Goal: Task Accomplishment & Management: Complete application form

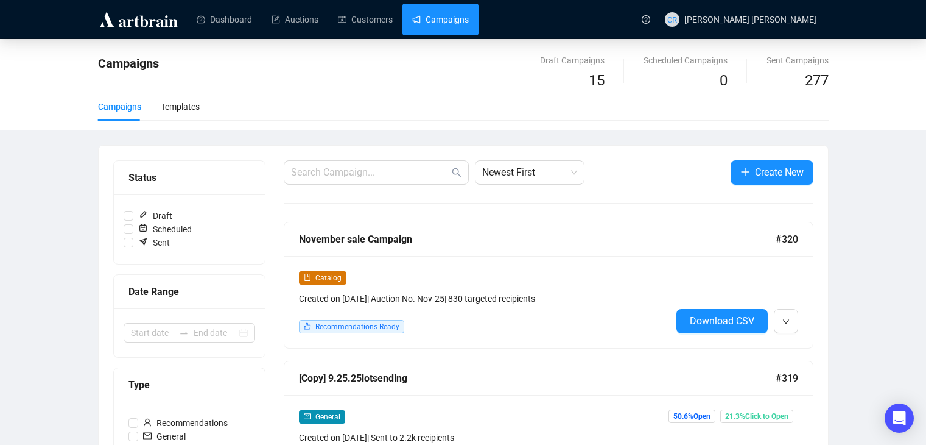
scroll to position [122, 0]
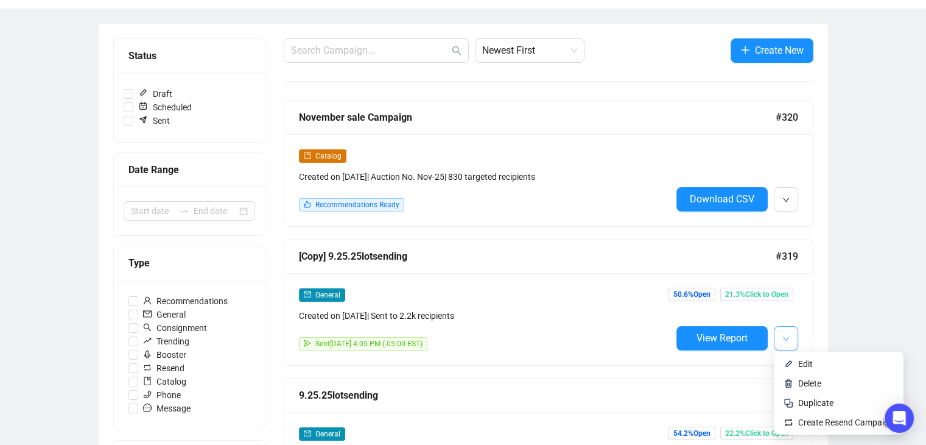
click at [781, 345] on button "button" at bounding box center [786, 338] width 24 height 24
click at [824, 408] on span "Duplicate" at bounding box center [816, 403] width 35 height 10
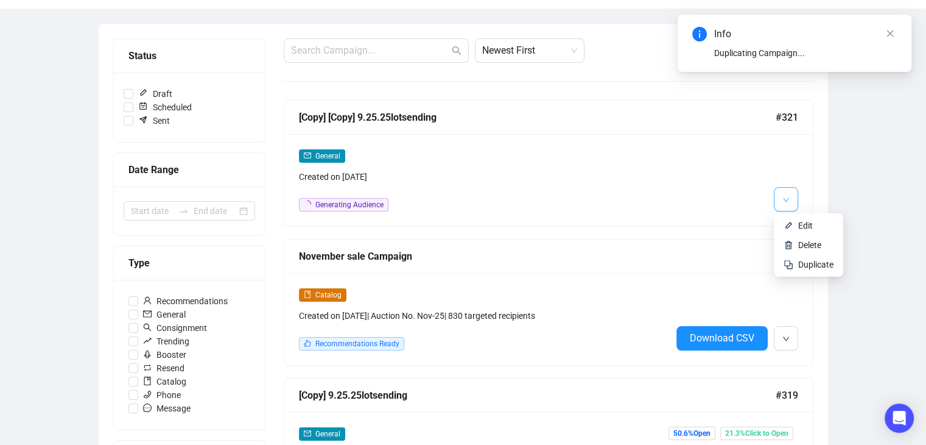
click at [783, 200] on icon "down" at bounding box center [786, 199] width 7 height 7
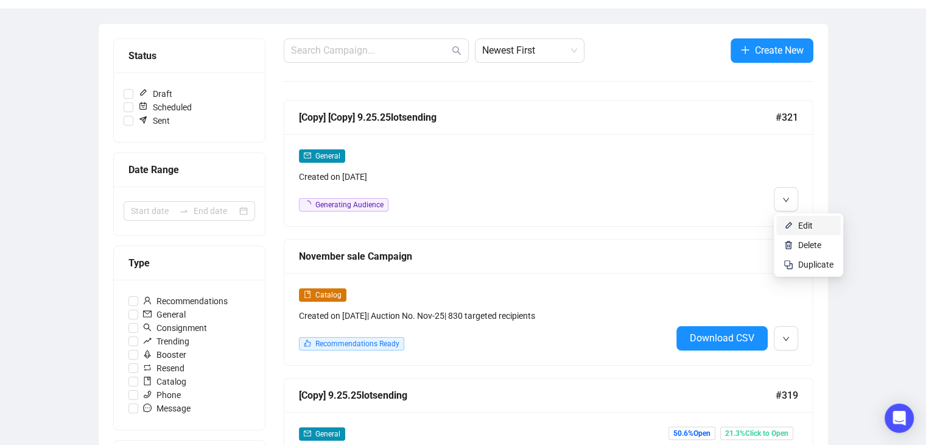
click at [797, 220] on li "Edit" at bounding box center [809, 225] width 65 height 19
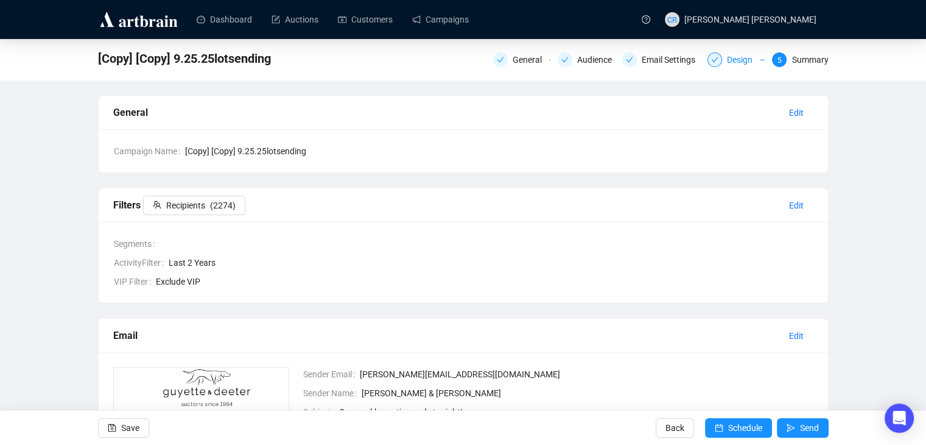
click at [724, 62] on div "Design" at bounding box center [736, 59] width 57 height 15
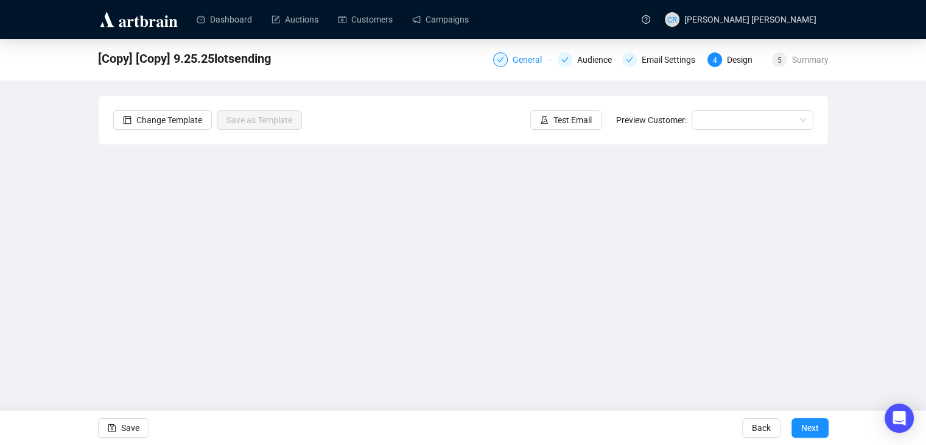
click at [528, 53] on div "General" at bounding box center [531, 59] width 37 height 15
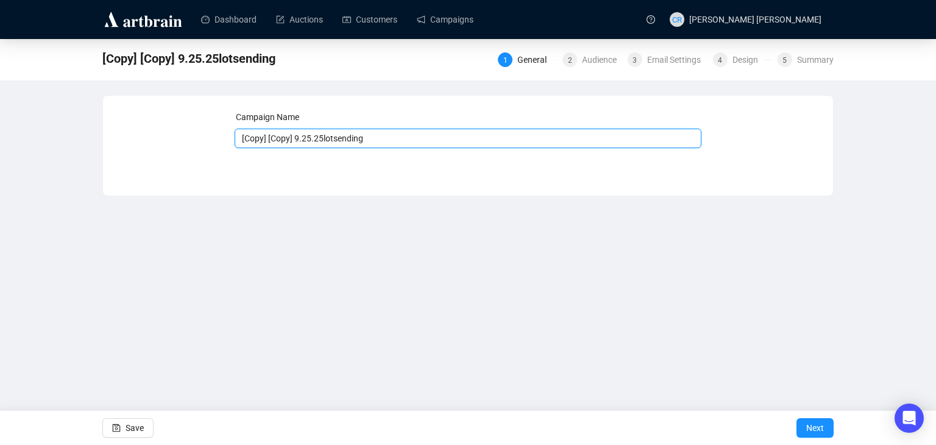
click at [323, 135] on input "[Copy] [Copy] 9.25.25lotsending" at bounding box center [468, 138] width 467 height 19
type input "garage_sale_promo"
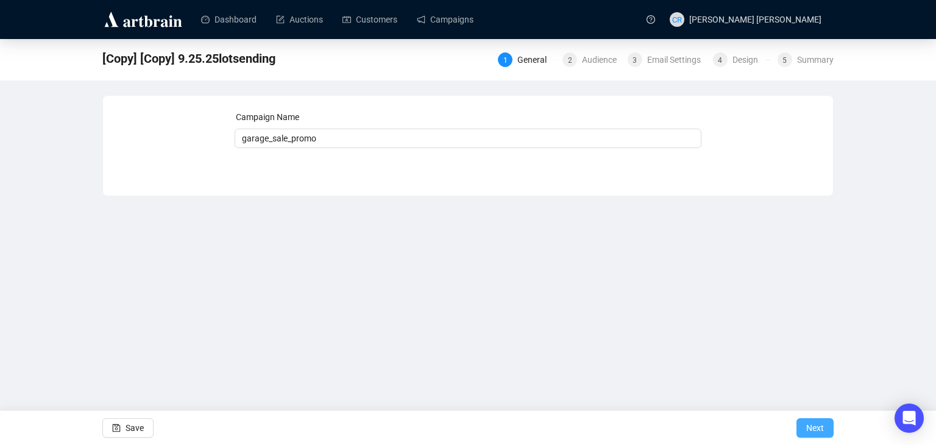
click at [804, 420] on button "Next" at bounding box center [814, 427] width 37 height 19
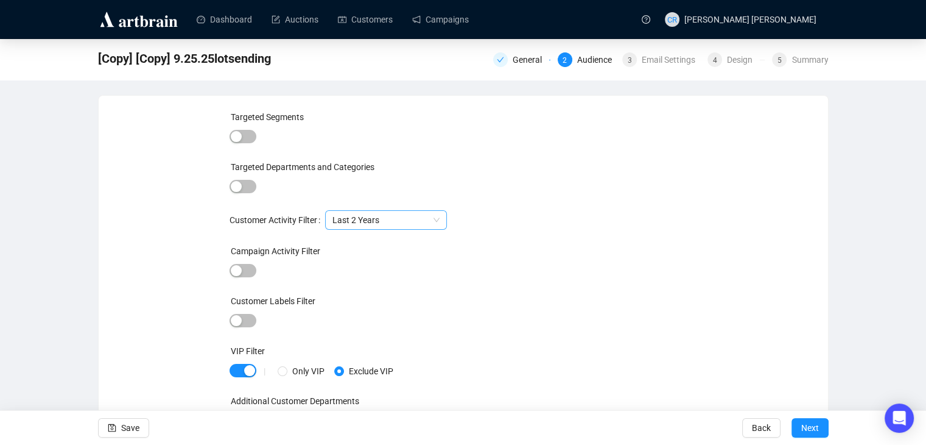
click at [405, 216] on span "Last 2 Years" at bounding box center [386, 220] width 107 height 18
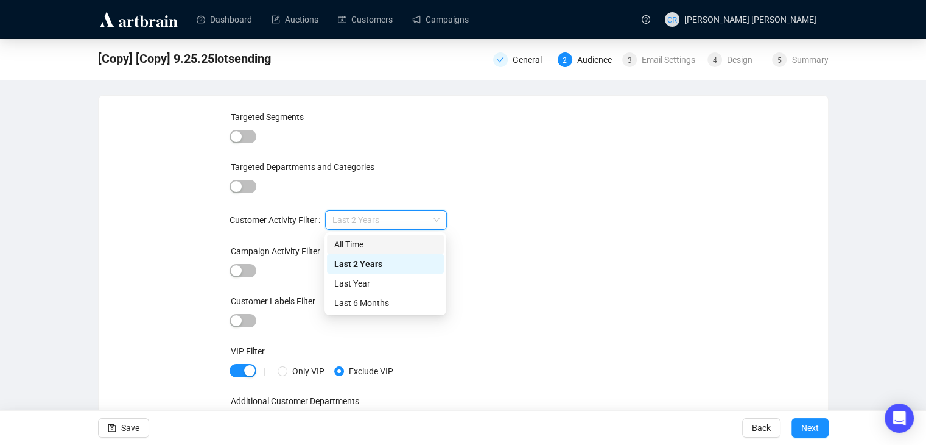
click at [397, 239] on div "All Time" at bounding box center [385, 244] width 102 height 13
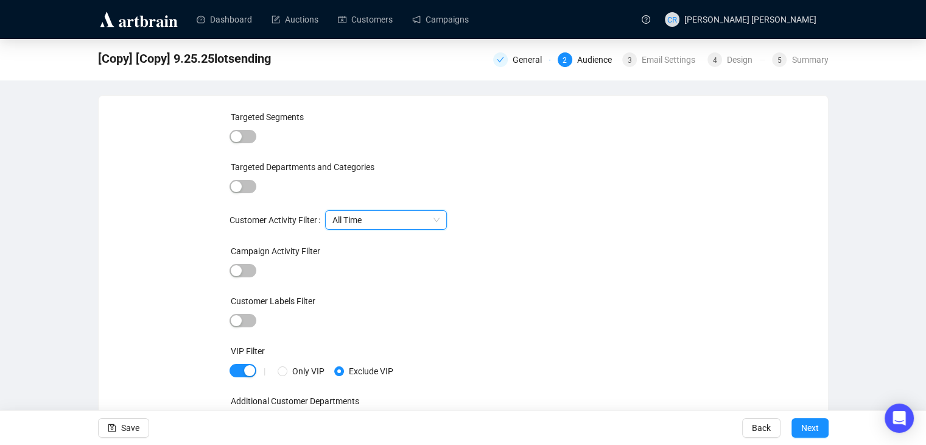
click at [481, 231] on div "Targeted Segments Targeted Departments and Categories Customer Activity Filter …" at bounding box center [463, 277] width 467 height 334
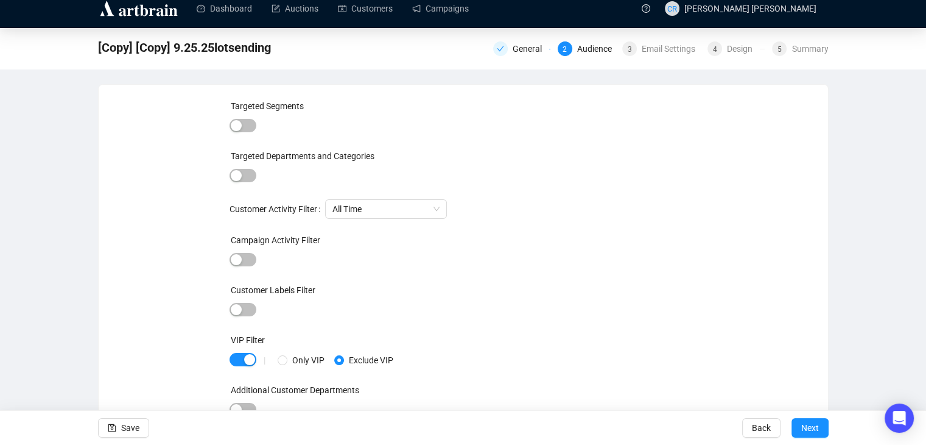
scroll to position [15, 0]
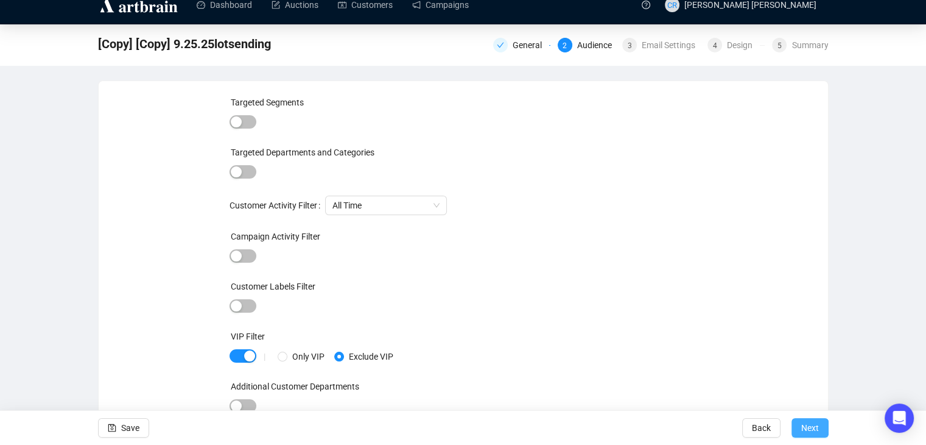
click at [818, 425] on span "Next" at bounding box center [811, 428] width 18 height 34
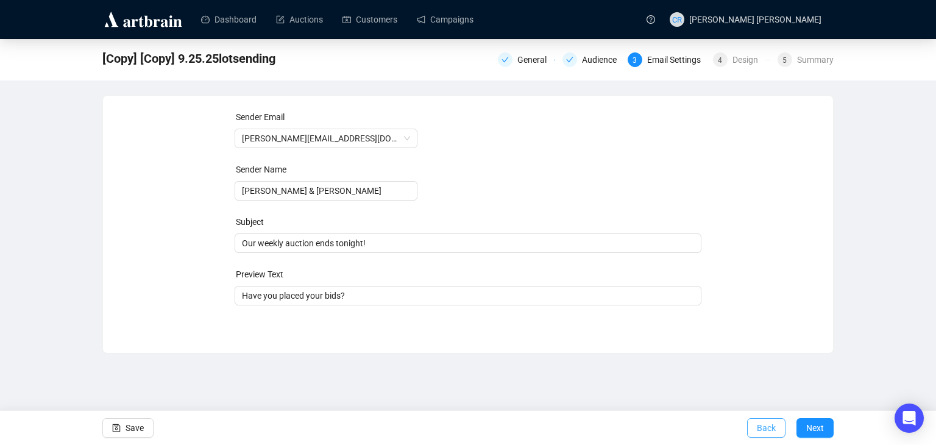
click at [772, 432] on span "Back" at bounding box center [766, 428] width 19 height 34
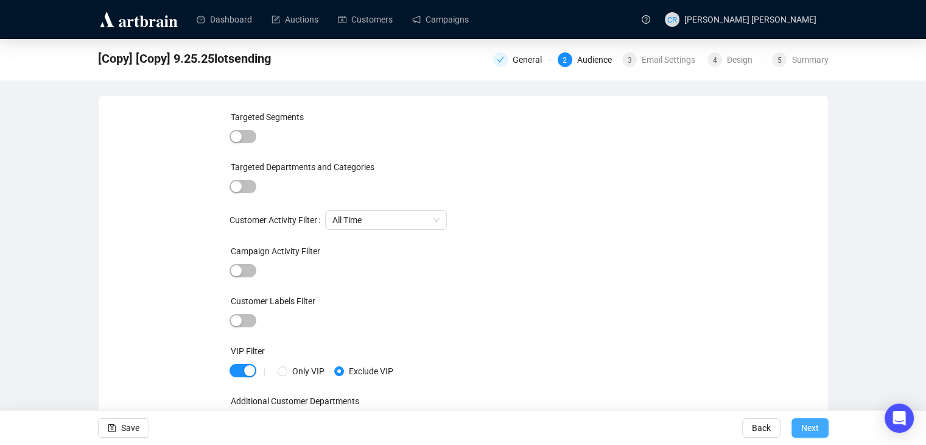
click at [802, 429] on span "Next" at bounding box center [811, 428] width 18 height 34
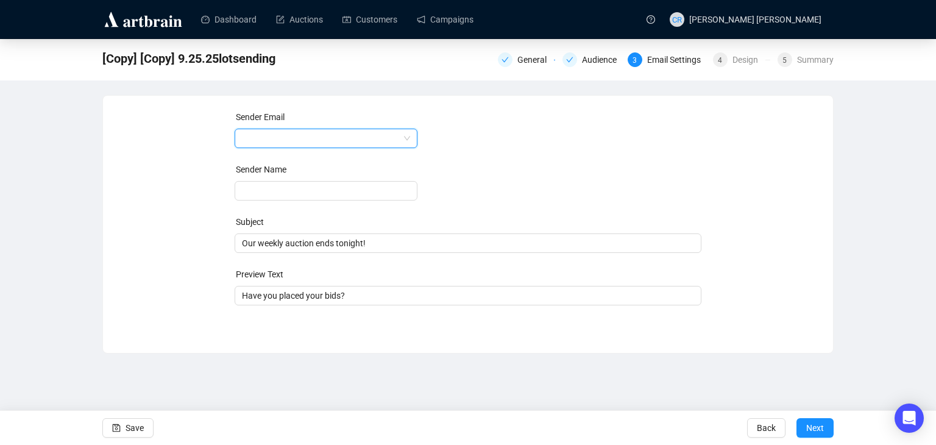
click at [403, 140] on span at bounding box center [326, 138] width 168 height 18
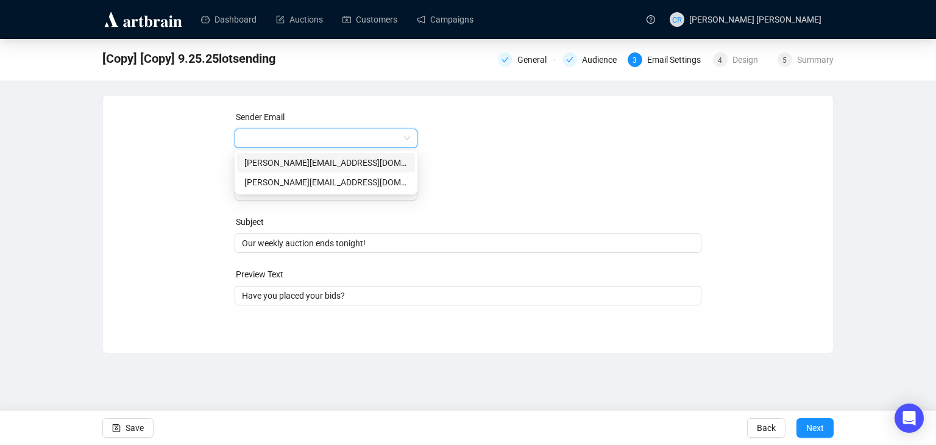
click at [443, 136] on form "Sender Email Sender Name Subject Our weekly auction ends tonight! Preview Text …" at bounding box center [468, 207] width 467 height 195
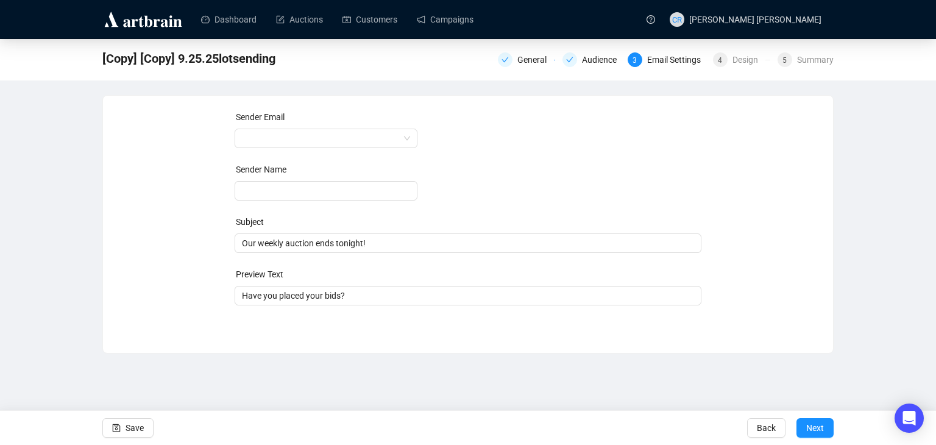
click at [350, 202] on form "Sender Email Sender Name Subject Our weekly auction ends tonight! Preview Text …" at bounding box center [468, 207] width 467 height 195
click at [346, 187] on input "text" at bounding box center [326, 190] width 183 height 19
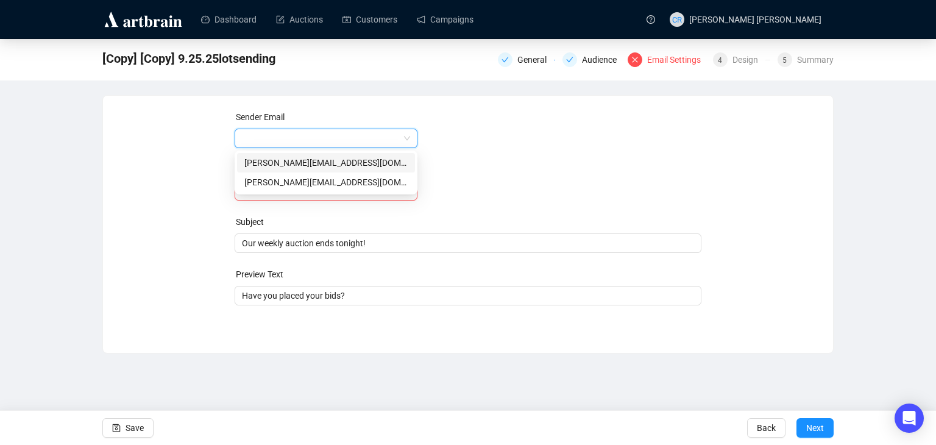
click at [332, 139] on input "search" at bounding box center [320, 138] width 157 height 18
click at [392, 186] on div "[PERSON_NAME][EMAIL_ADDRESS][DOMAIN_NAME]" at bounding box center [325, 181] width 163 height 13
type input "[PERSON_NAME] [PERSON_NAME]"
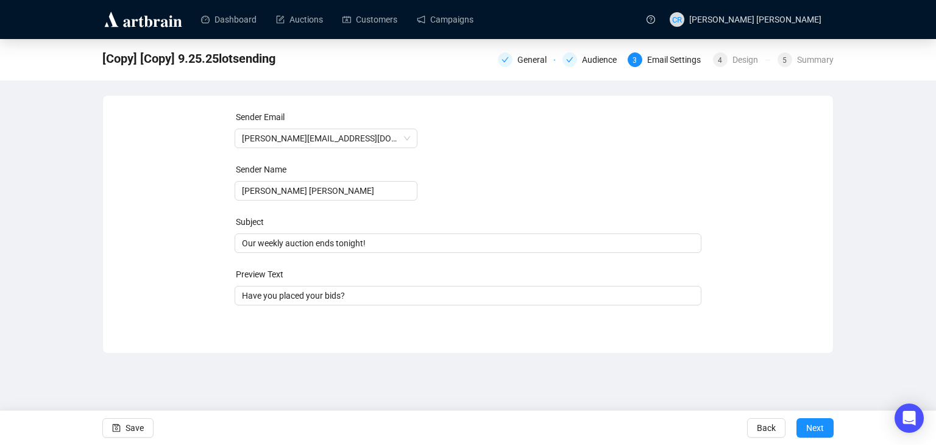
click at [474, 180] on form "Sender Email [PERSON_NAME][EMAIL_ADDRESS][DOMAIN_NAME] Sender Name [PERSON_NAME…" at bounding box center [468, 207] width 467 height 195
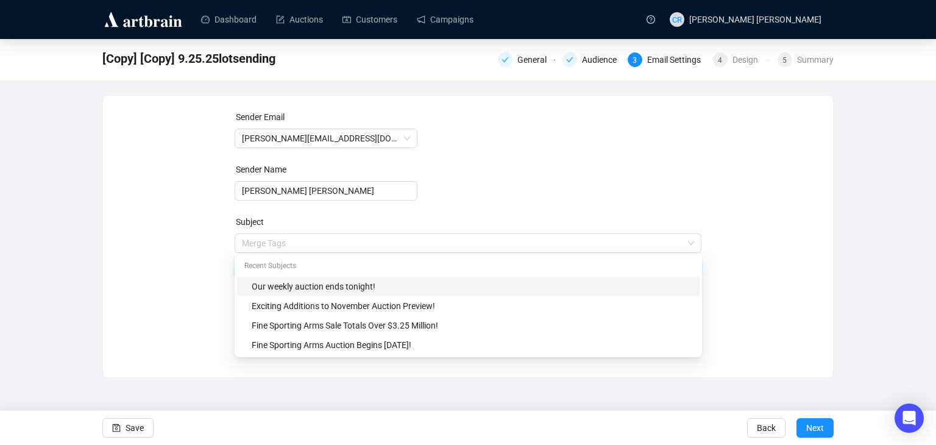
click at [355, 242] on span "Merge Tags Our weekly auction ends tonight!" at bounding box center [468, 255] width 467 height 34
click at [354, 242] on input "search" at bounding box center [463, 243] width 442 height 18
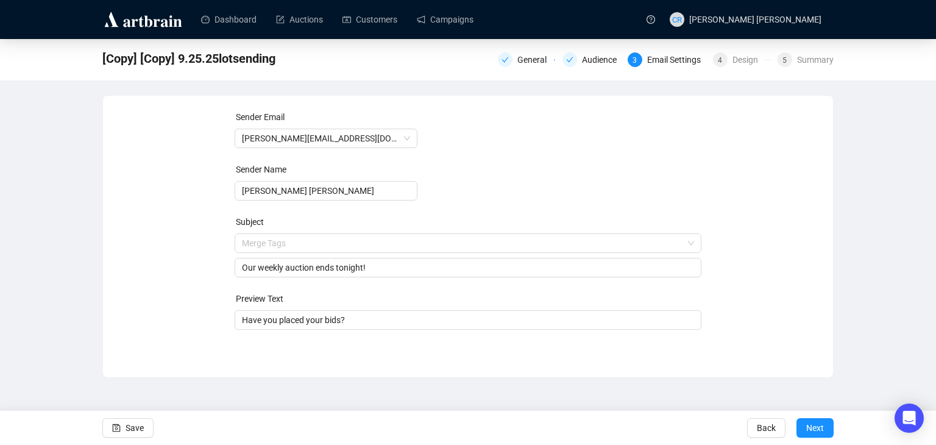
click at [83, 273] on div "[Copy] [Copy] 9.25.25lotsending General Audience 3 Email Settings 4 Design 5 Su…" at bounding box center [468, 208] width 936 height 339
click at [335, 269] on input "Our weekly auction ends tonight!" at bounding box center [468, 267] width 453 height 13
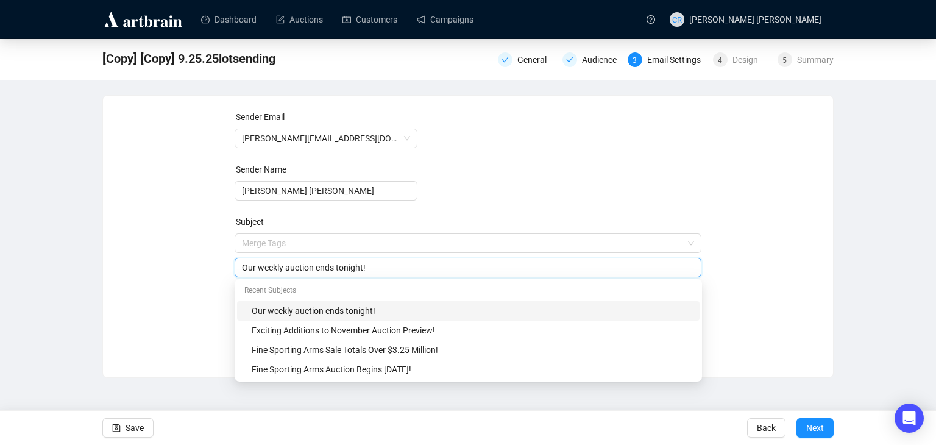
click at [335, 269] on input "Our weekly auction ends tonight!" at bounding box center [468, 267] width 453 height 13
click at [273, 267] on input "Our Wekkly Online Auction" at bounding box center [468, 267] width 453 height 13
click at [344, 261] on input "Our Weekly Online Auction" at bounding box center [468, 267] width 453 height 13
type input "Our Weekly Online Auction is accepting bids!"
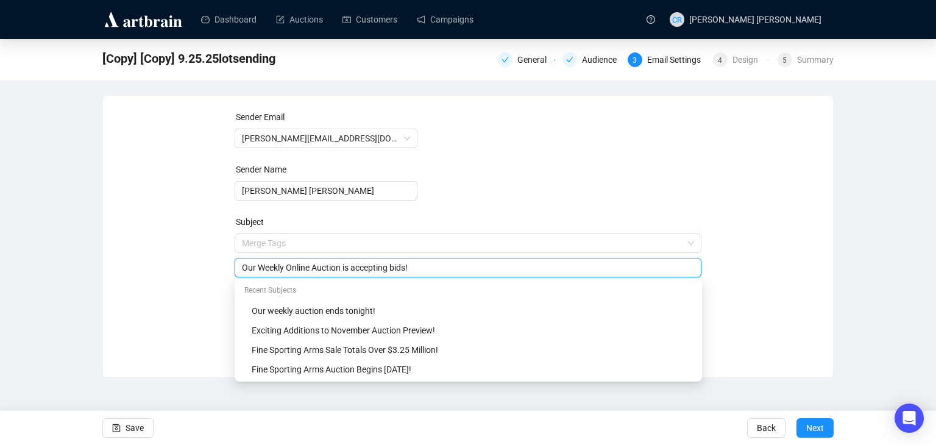
click at [502, 193] on form "Sender Email [PERSON_NAME][EMAIL_ADDRESS][DOMAIN_NAME] Sender Name [PERSON_NAME…" at bounding box center [468, 219] width 467 height 219
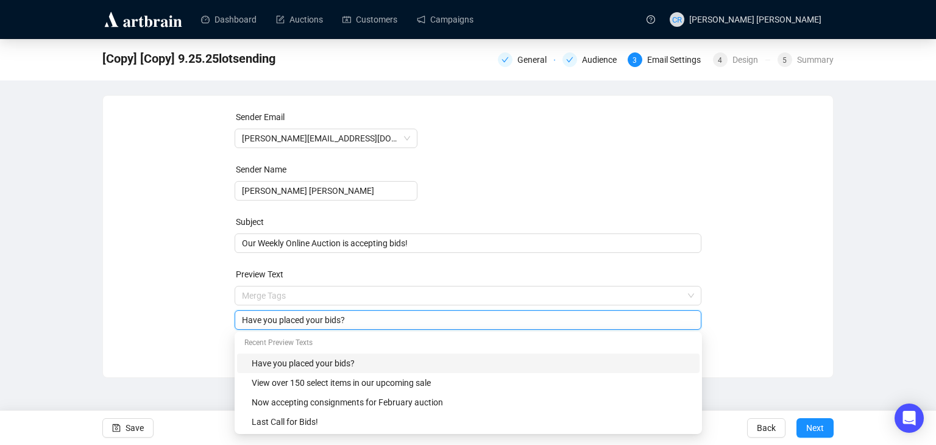
drag, startPoint x: 343, startPoint y: 323, endPoint x: 170, endPoint y: 321, distance: 173.0
click at [170, 321] on div "Sender Email [PERSON_NAME][EMAIL_ADDRESS][DOMAIN_NAME] Sender Name [PERSON_NAME…" at bounding box center [468, 227] width 700 height 234
type input "Over 100 lots offered this week!"
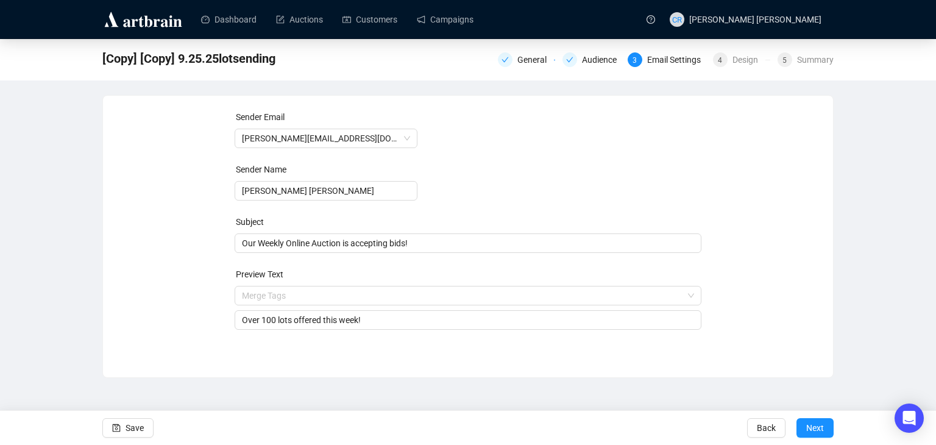
click at [489, 176] on form "Sender Email [PERSON_NAME][EMAIL_ADDRESS][DOMAIN_NAME] Sender Name [PERSON_NAME…" at bounding box center [468, 219] width 467 height 219
click at [821, 425] on span "Next" at bounding box center [815, 428] width 18 height 34
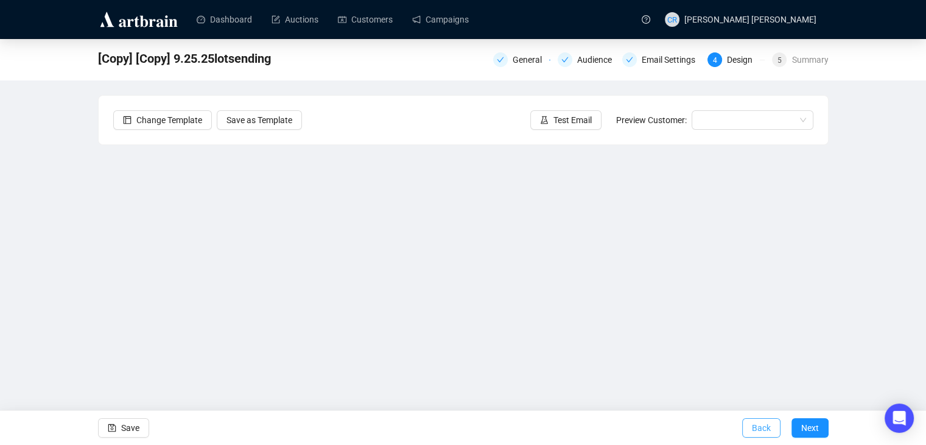
click at [772, 431] on button "Back" at bounding box center [762, 427] width 38 height 19
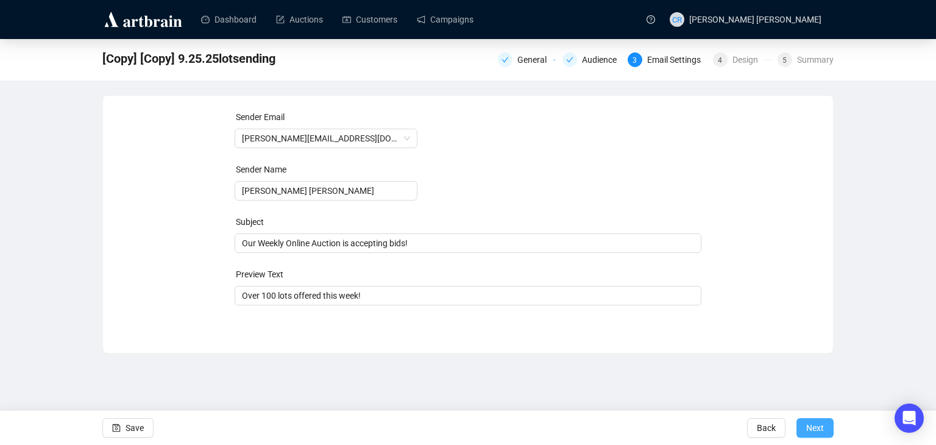
click at [823, 436] on span "Next" at bounding box center [815, 428] width 18 height 34
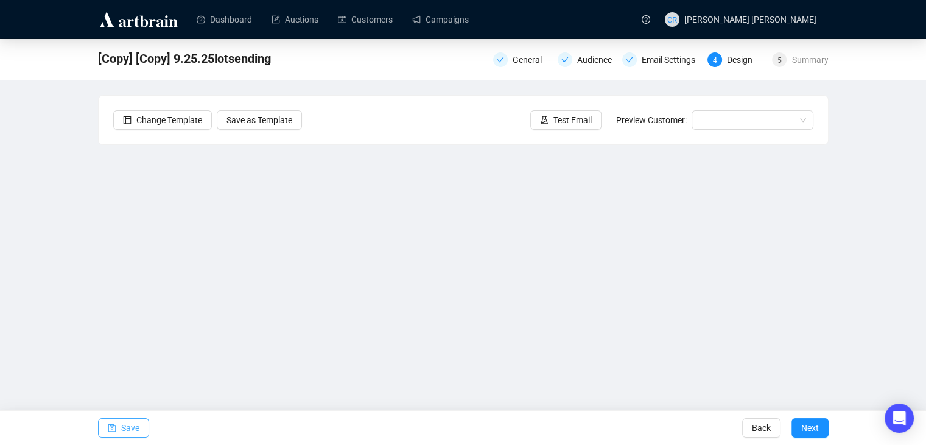
click at [132, 428] on span "Save" at bounding box center [130, 428] width 18 height 34
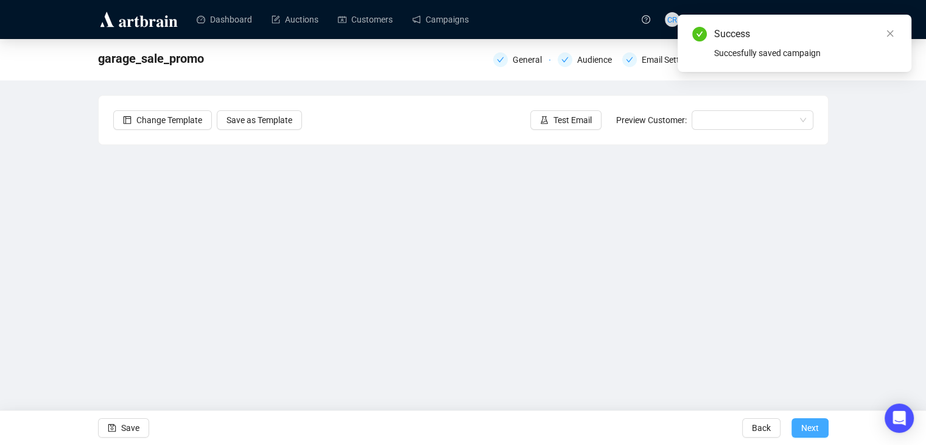
click at [802, 427] on span "Next" at bounding box center [811, 428] width 18 height 34
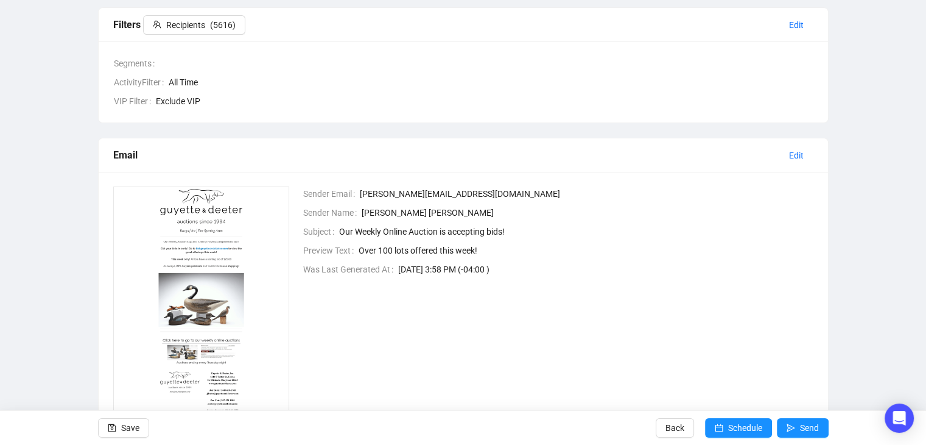
scroll to position [183, 0]
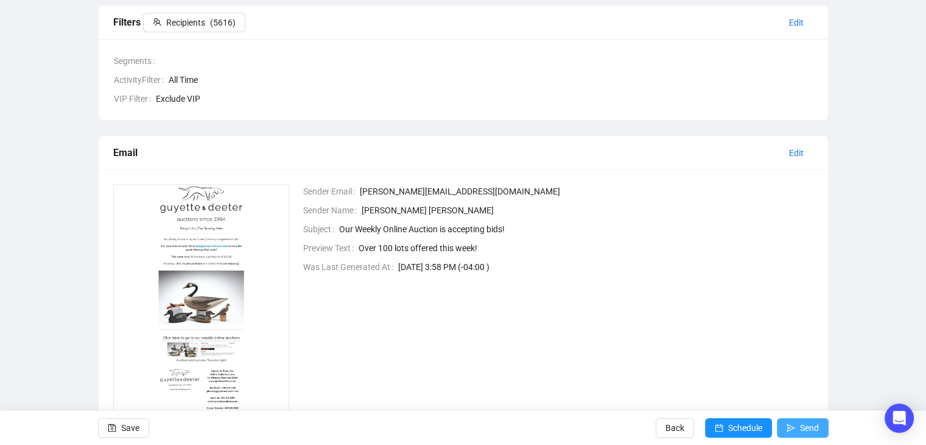
click at [787, 426] on icon "send" at bounding box center [791, 427] width 9 height 9
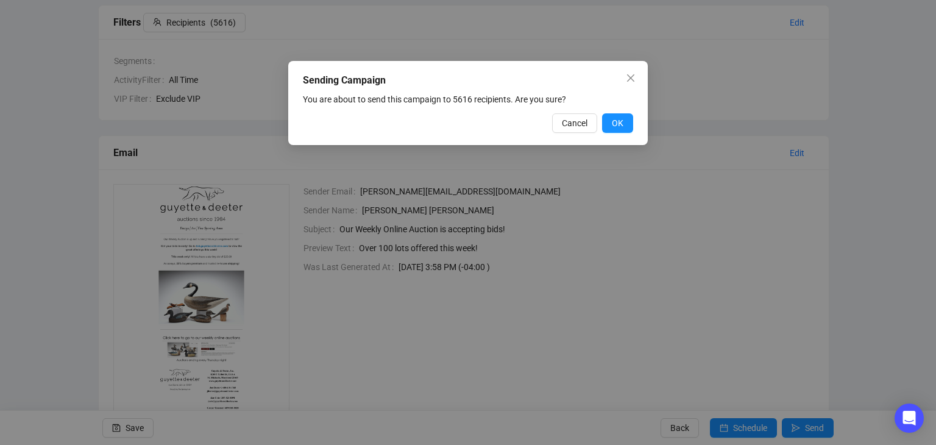
click at [574, 124] on span "Cancel" at bounding box center [575, 122] width 26 height 13
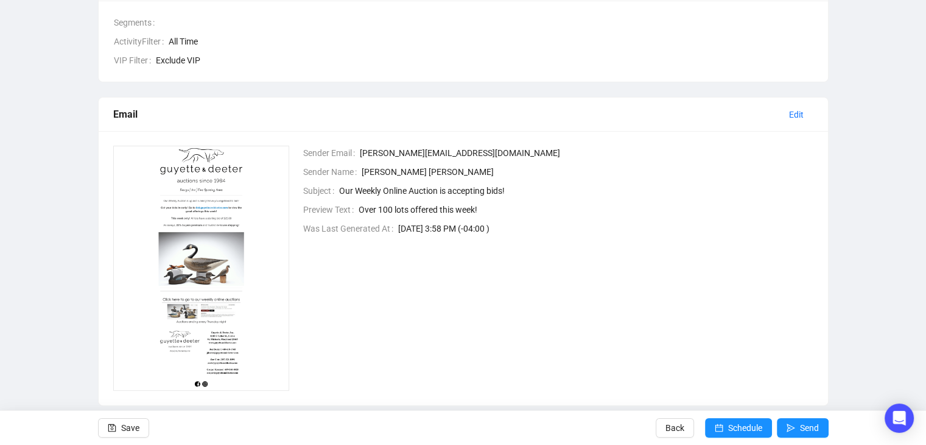
scroll to position [242, 0]
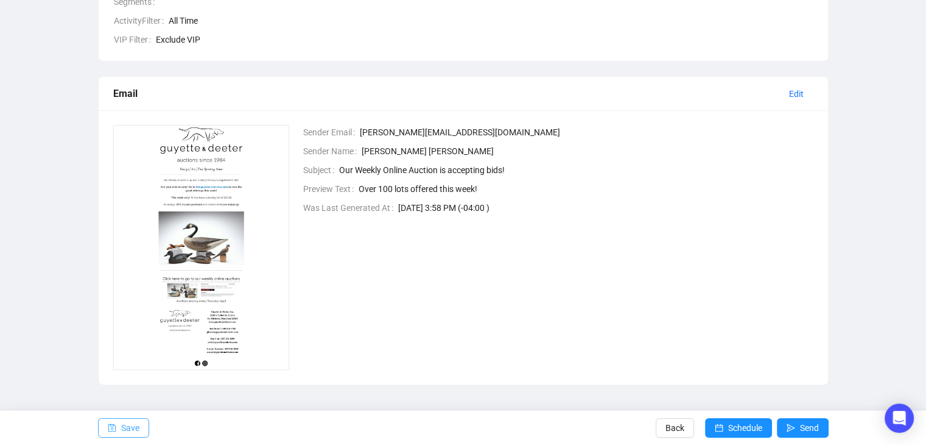
click at [136, 431] on span "Save" at bounding box center [130, 428] width 18 height 34
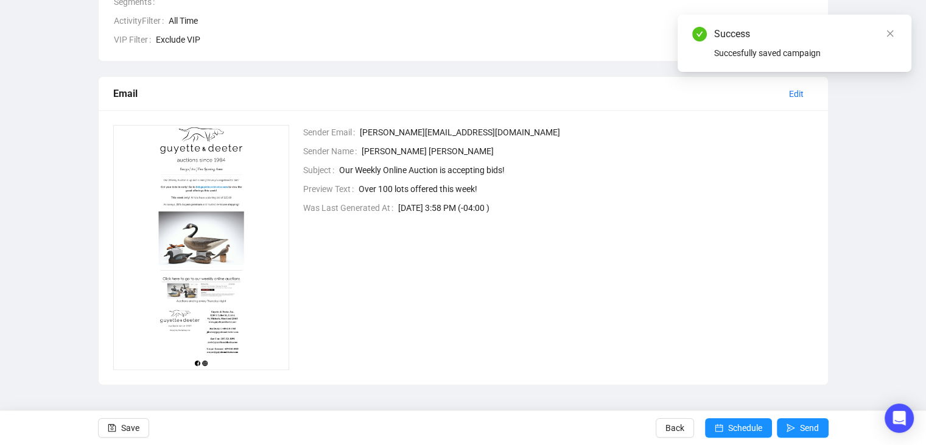
click at [810, 328] on div "Sender Email [PERSON_NAME][EMAIL_ADDRESS][DOMAIN_NAME] Sender Name [PERSON_NAME…" at bounding box center [551, 247] width 526 height 245
click at [671, 425] on span "Back" at bounding box center [675, 428] width 19 height 34
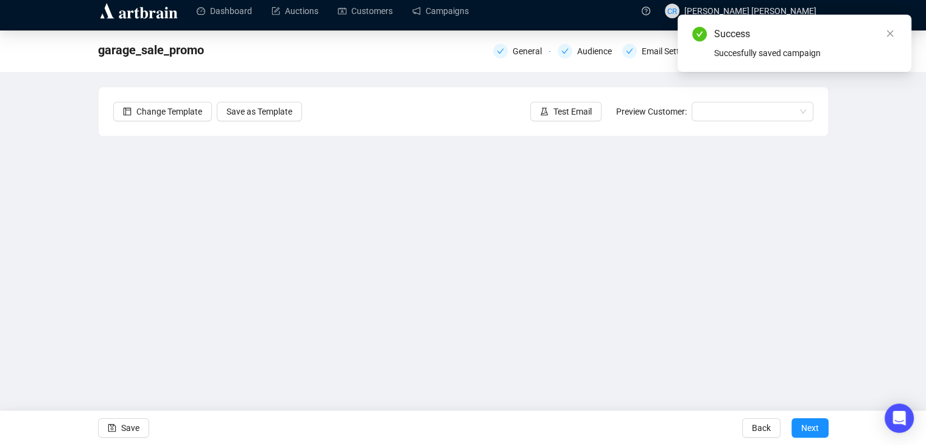
scroll to position [8, 0]
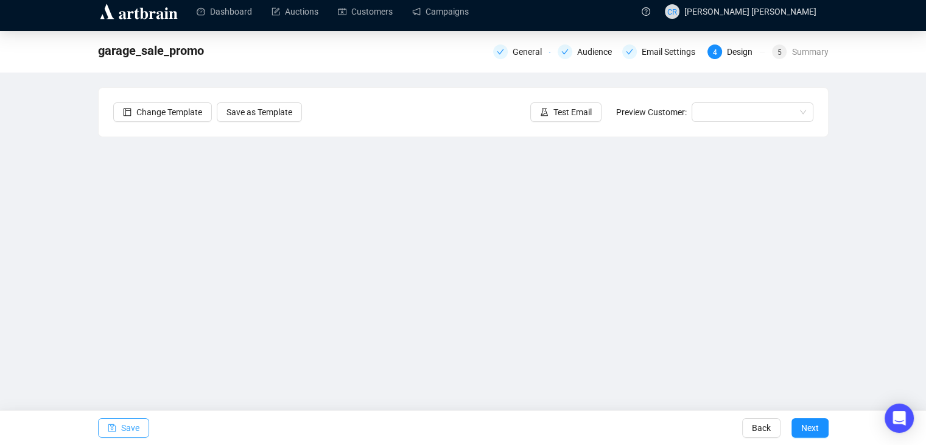
click at [101, 426] on button "Save" at bounding box center [123, 427] width 51 height 19
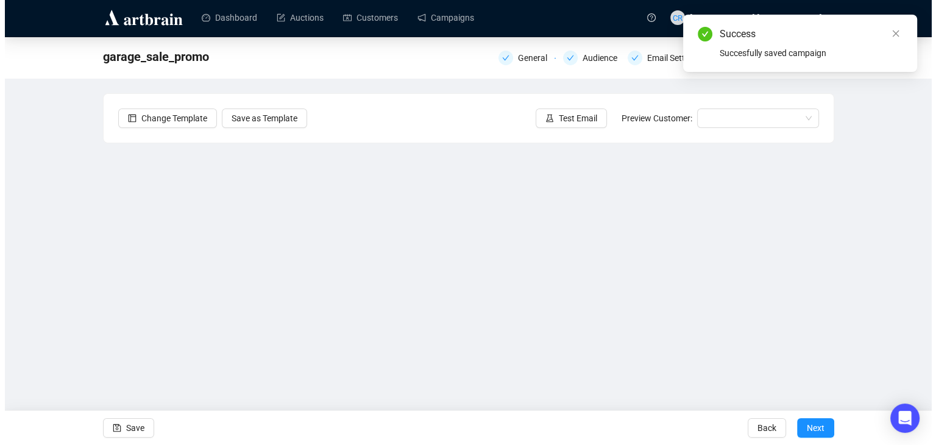
scroll to position [0, 0]
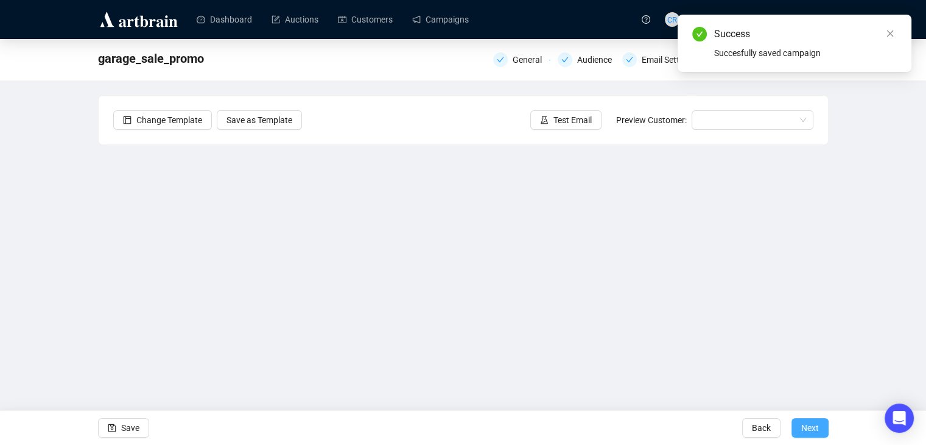
click at [816, 423] on span "Next" at bounding box center [811, 428] width 18 height 34
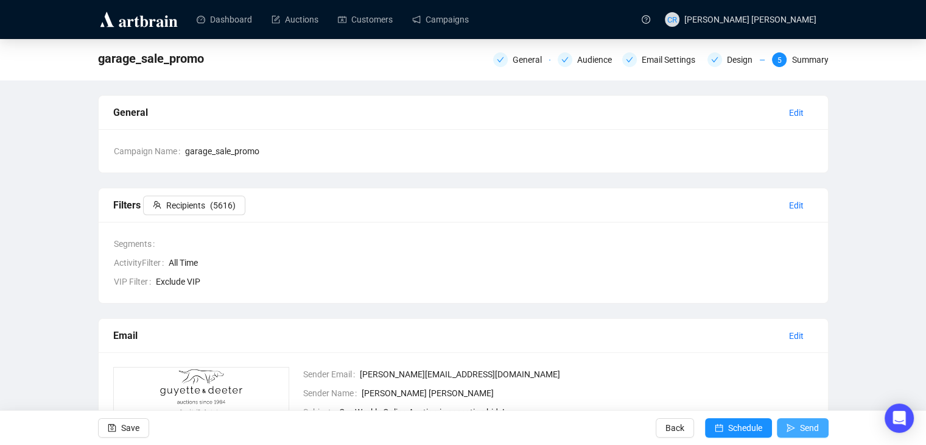
click at [806, 428] on span "Send" at bounding box center [809, 428] width 19 height 34
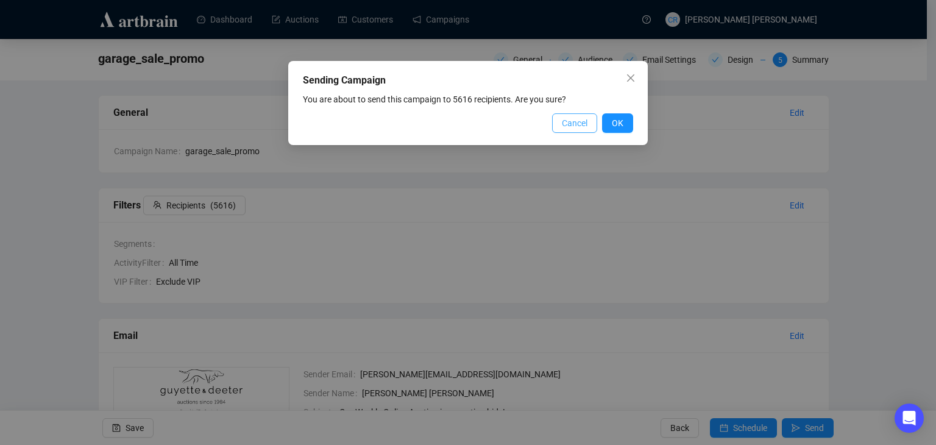
click at [574, 118] on span "Cancel" at bounding box center [575, 122] width 26 height 13
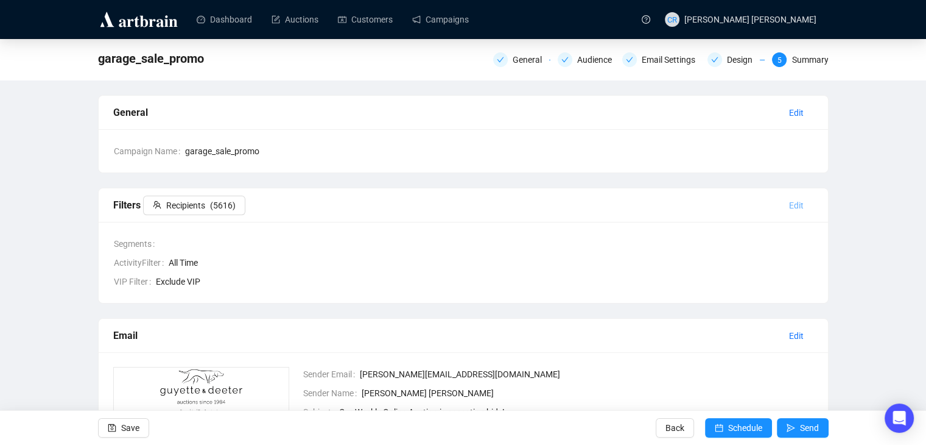
click at [796, 203] on span "Edit" at bounding box center [796, 205] width 15 height 13
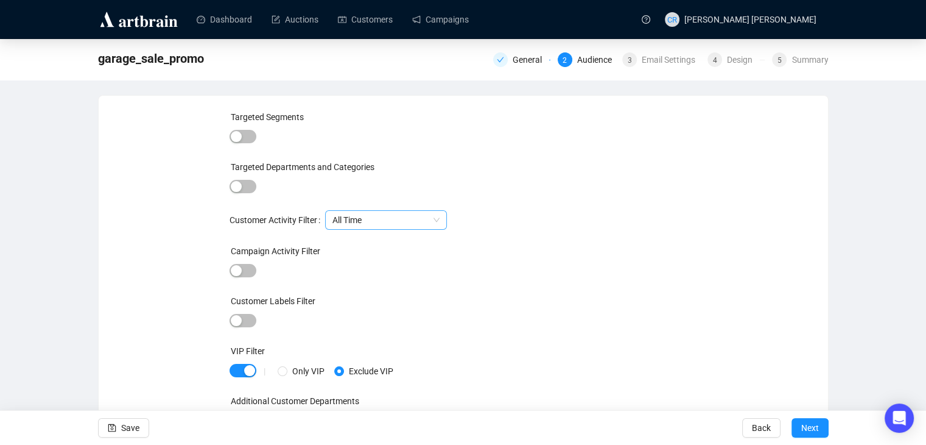
click at [387, 217] on span "All Time" at bounding box center [386, 220] width 107 height 18
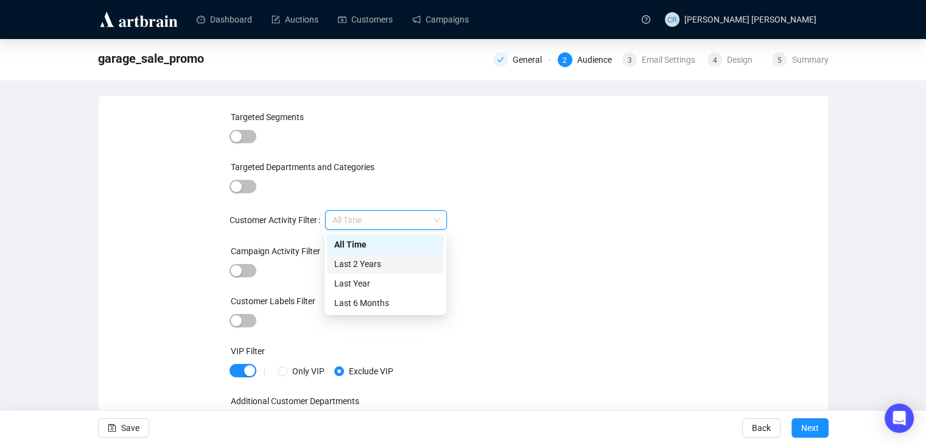
click at [413, 264] on div "Last 2 Years" at bounding box center [385, 263] width 102 height 13
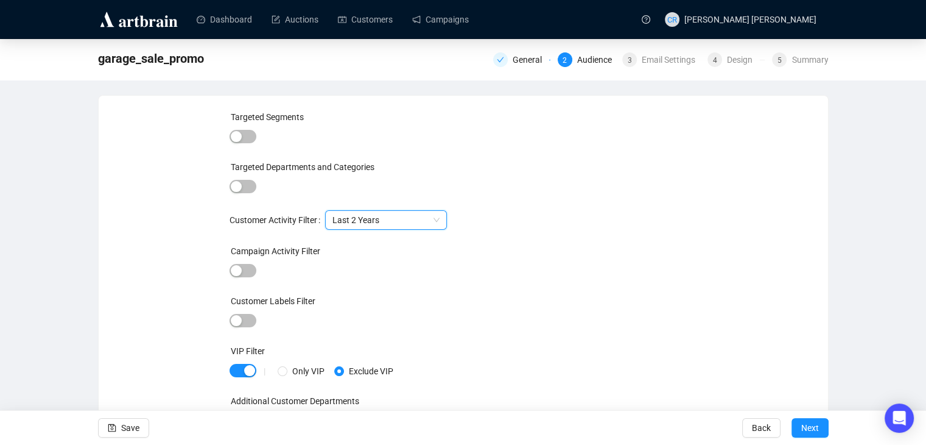
click at [792, 312] on div "Targeted Segments Targeted Departments and Categories Customer Activity Filter …" at bounding box center [463, 277] width 700 height 334
click at [139, 418] on button "Save" at bounding box center [123, 427] width 51 height 19
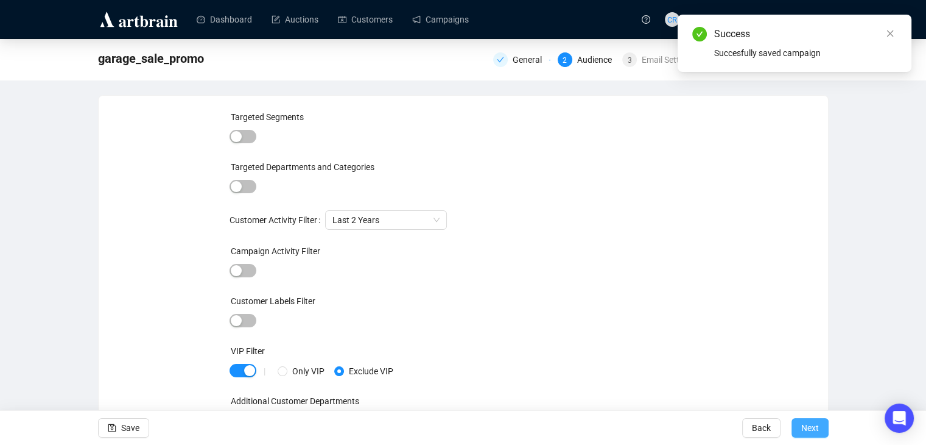
click at [806, 428] on span "Next" at bounding box center [811, 428] width 18 height 34
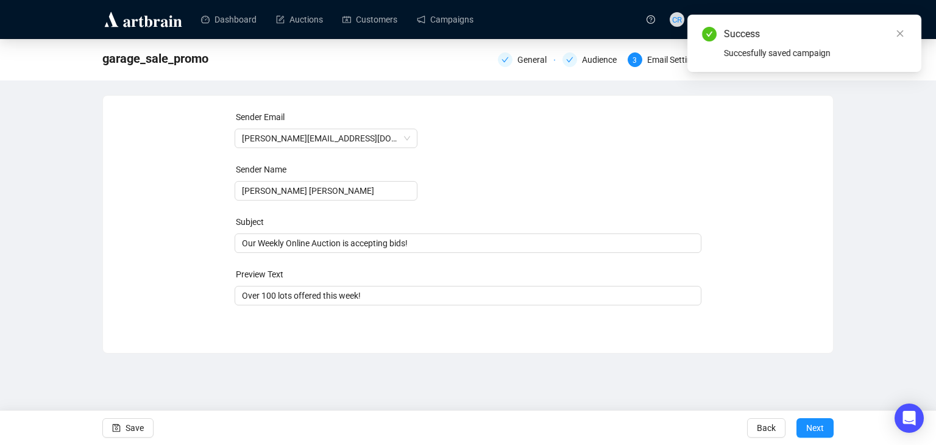
click at [806, 428] on span "Next" at bounding box center [815, 428] width 18 height 34
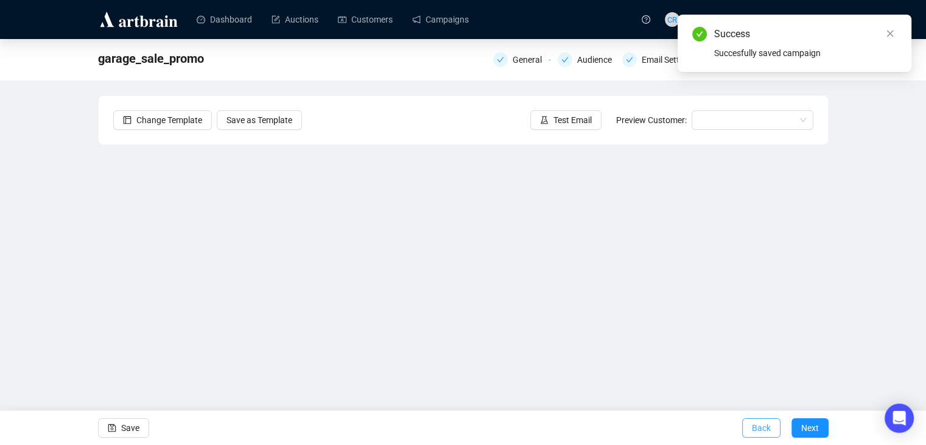
click at [759, 420] on span "Back" at bounding box center [761, 428] width 19 height 34
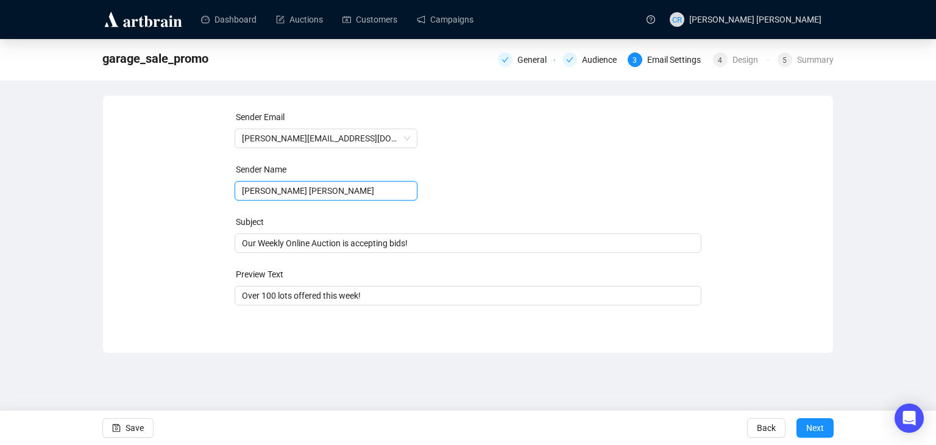
drag, startPoint x: 319, startPoint y: 188, endPoint x: 127, endPoint y: 192, distance: 192.5
click at [127, 192] on div "Sender Email [PERSON_NAME][EMAIL_ADDRESS][DOMAIN_NAME] Sender Name [PERSON_NAME…" at bounding box center [468, 215] width 700 height 210
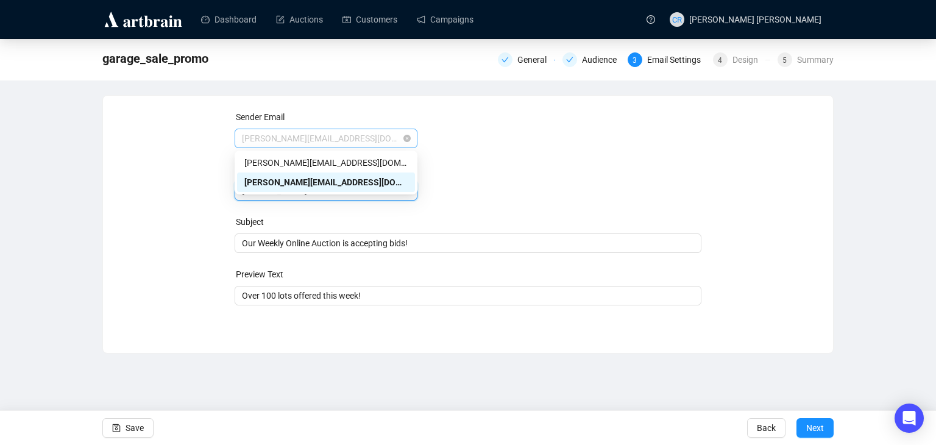
click at [309, 132] on span "[PERSON_NAME][EMAIL_ADDRESS][DOMAIN_NAME]" at bounding box center [326, 138] width 168 height 18
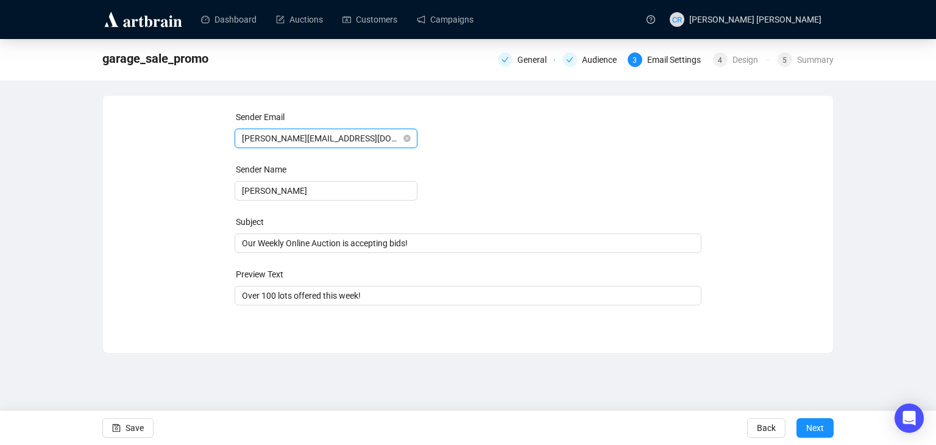
click at [266, 147] on span "[PERSON_NAME][EMAIL_ADDRESS][DOMAIN_NAME]" at bounding box center [326, 138] width 168 height 18
click at [266, 136] on span "[PERSON_NAME][EMAIL_ADDRESS][DOMAIN_NAME]" at bounding box center [326, 138] width 168 height 18
click at [266, 142] on span "[PERSON_NAME][EMAIL_ADDRESS][DOMAIN_NAME]" at bounding box center [326, 138] width 168 height 18
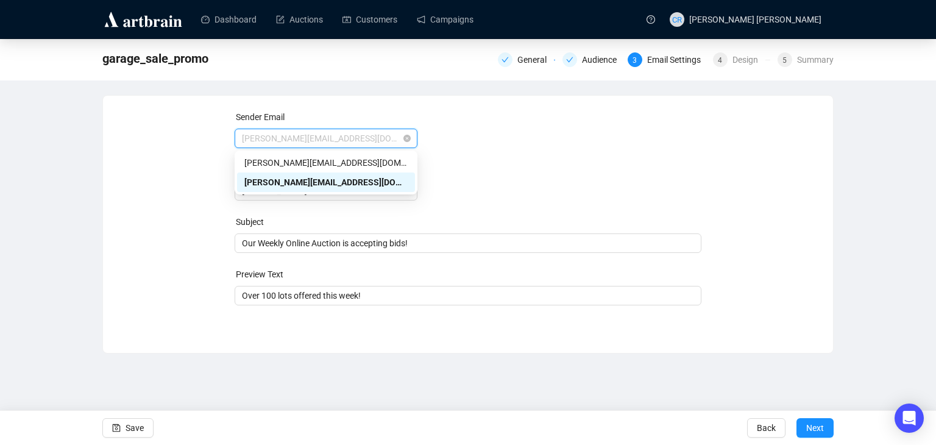
click at [266, 142] on span "[PERSON_NAME][EMAIL_ADDRESS][DOMAIN_NAME]" at bounding box center [326, 138] width 168 height 18
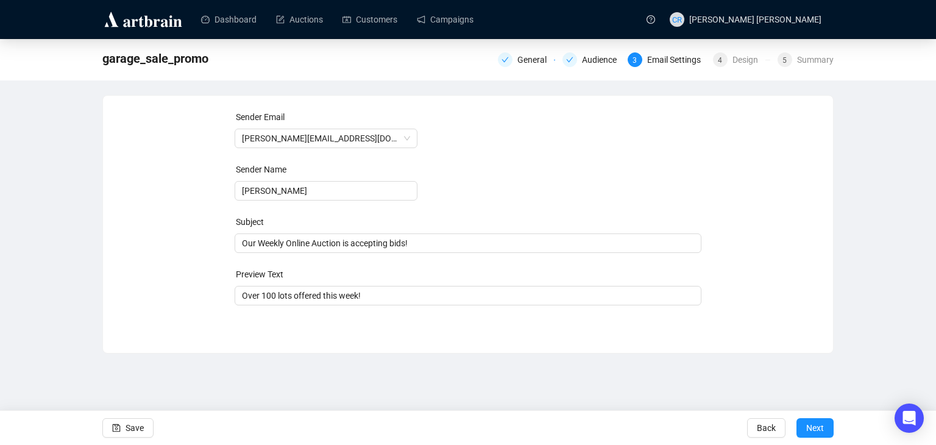
click at [431, 122] on form "Sender Email [PERSON_NAME][EMAIL_ADDRESS][DOMAIN_NAME] Sender Name [PERSON_NAME…" at bounding box center [468, 207] width 467 height 195
click at [281, 181] on input "[PERSON_NAME]" at bounding box center [326, 190] width 183 height 19
type input "[PERSON_NAME] [PERSON_NAME]"
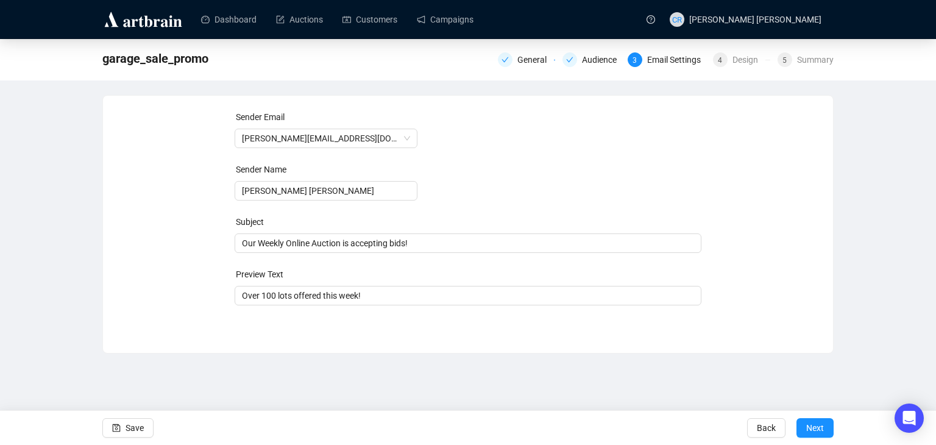
click at [683, 230] on div "Subject" at bounding box center [468, 224] width 467 height 18
click at [384, 187] on input "[PERSON_NAME] [PERSON_NAME]" at bounding box center [326, 190] width 183 height 19
click at [822, 427] on span "Next" at bounding box center [815, 428] width 18 height 34
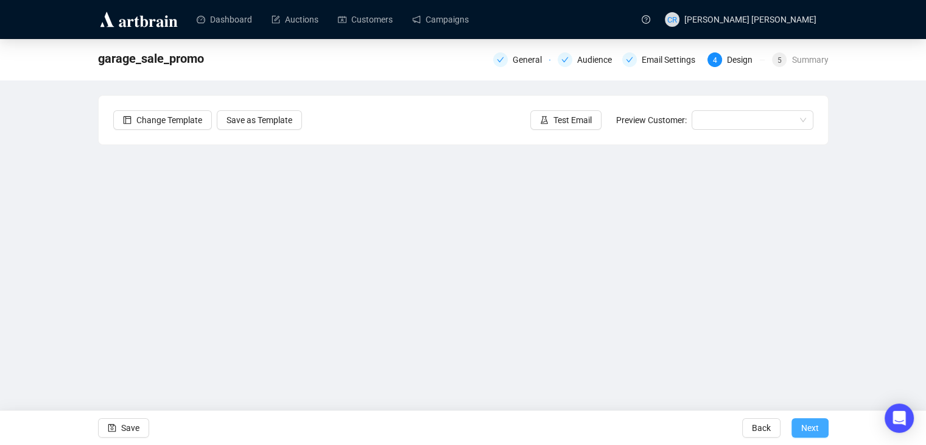
click at [814, 431] on span "Next" at bounding box center [811, 428] width 18 height 34
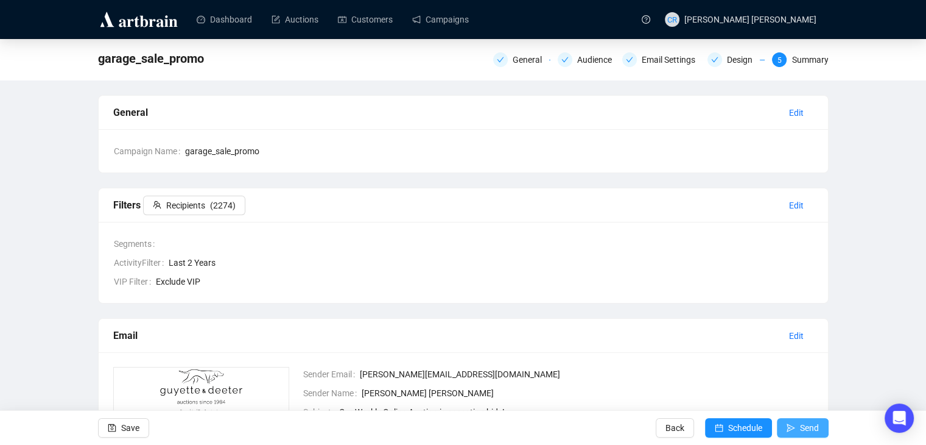
click at [809, 424] on span "Send" at bounding box center [809, 428] width 19 height 34
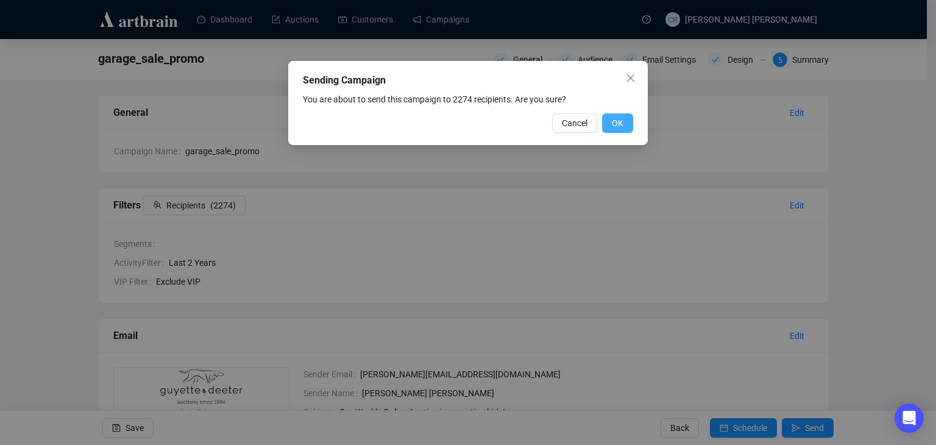
click at [625, 129] on button "OK" at bounding box center [617, 122] width 31 height 19
